Goal: Task Accomplishment & Management: Manage account settings

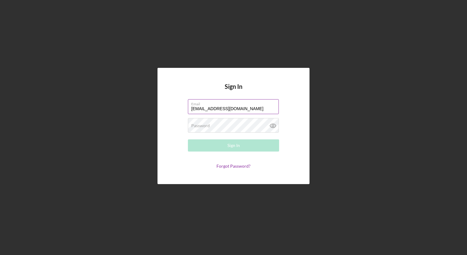
click at [207, 107] on input "[EMAIL_ADDRESS][DOMAIN_NAME]" at bounding box center [233, 106] width 91 height 15
drag, startPoint x: 254, startPoint y: 107, endPoint x: 184, endPoint y: 102, distance: 70.4
click at [184, 103] on form "Email [EMAIL_ADDRESS][DOMAIN_NAME] Password Required Sign In Forgot Password?" at bounding box center [234, 133] width 122 height 69
type input "d"
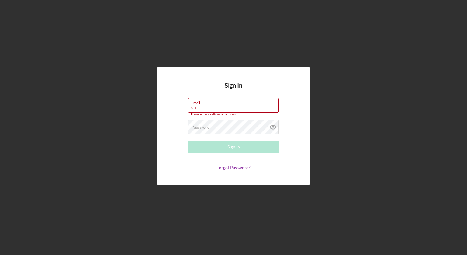
type input "[EMAIL_ADDRESS][DOMAIN_NAME]"
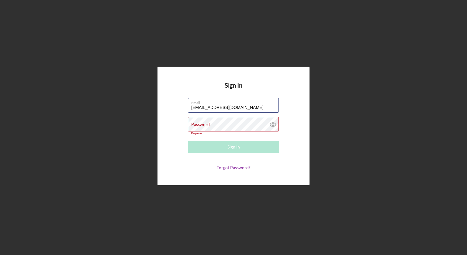
drag, startPoint x: 243, startPoint y: 109, endPoint x: 170, endPoint y: 106, distance: 72.4
click at [170, 106] on div "Sign In Email [EMAIL_ADDRESS][DOMAIN_NAME] Password Required Sign In Forgot Pas…" at bounding box center [233, 126] width 152 height 119
drag, startPoint x: 240, startPoint y: 107, endPoint x: 174, endPoint y: 105, distance: 65.4
click at [174, 105] on form "Email [EMAIL_ADDRESS][DOMAIN_NAME] Password Required Sign In Forgot Password?" at bounding box center [234, 134] width 122 height 72
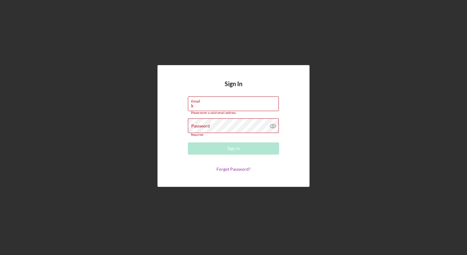
type input "[EMAIL_ADDRESS][DOMAIN_NAME]"
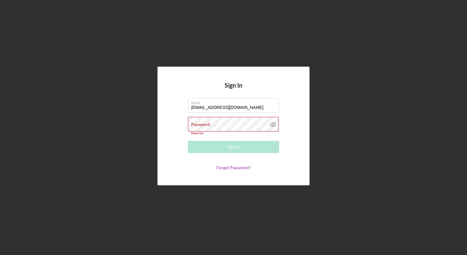
click at [233, 123] on div "Password Required" at bounding box center [233, 126] width 91 height 18
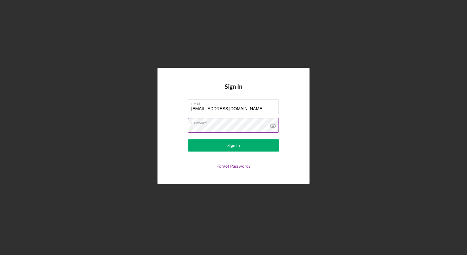
click at [273, 126] on icon at bounding box center [272, 125] width 15 height 15
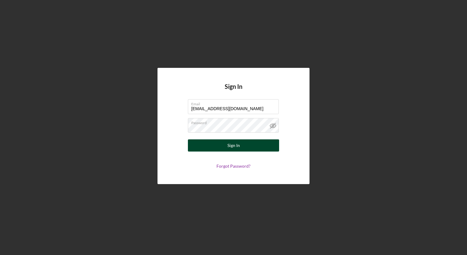
click at [202, 145] on button "Sign In" at bounding box center [233, 145] width 91 height 12
